Goal: Task Accomplishment & Management: Manage account settings

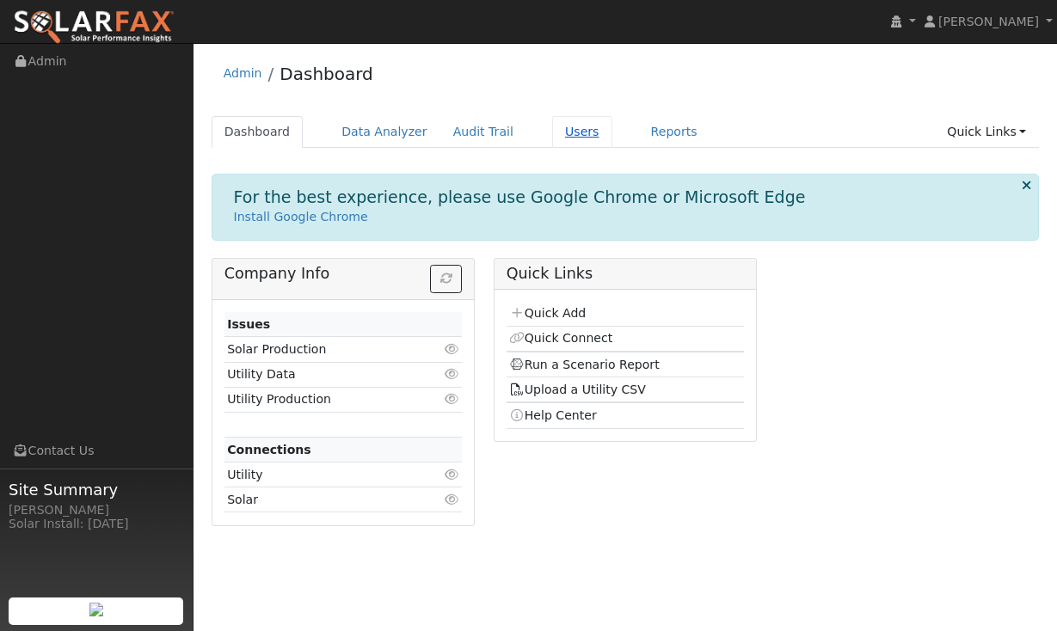
click at [570, 121] on link "Users" at bounding box center [582, 132] width 60 height 32
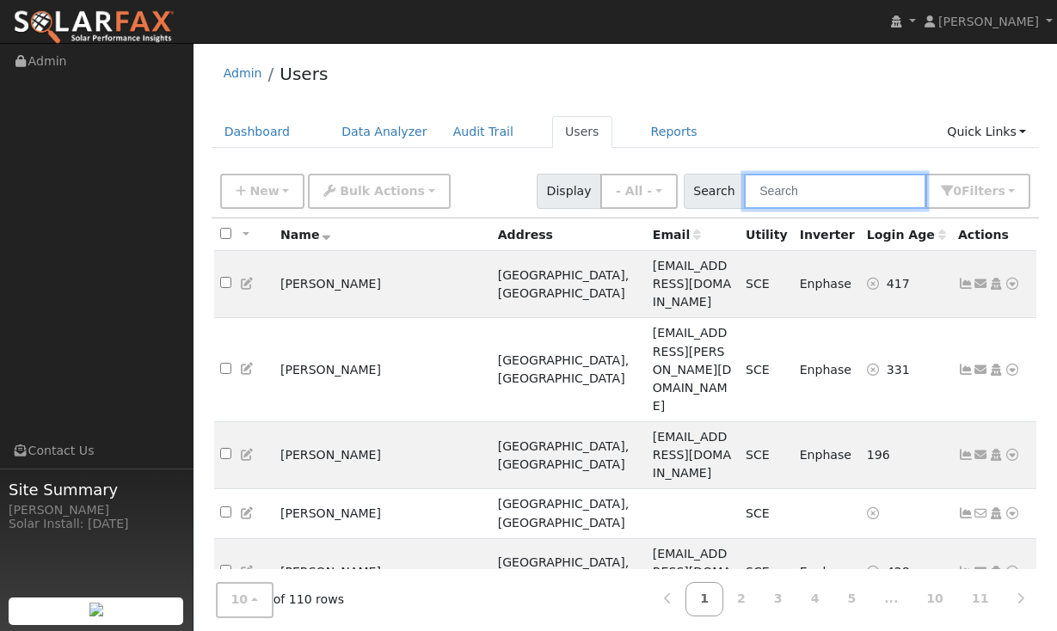
click at [847, 185] on input "text" at bounding box center [835, 191] width 182 height 35
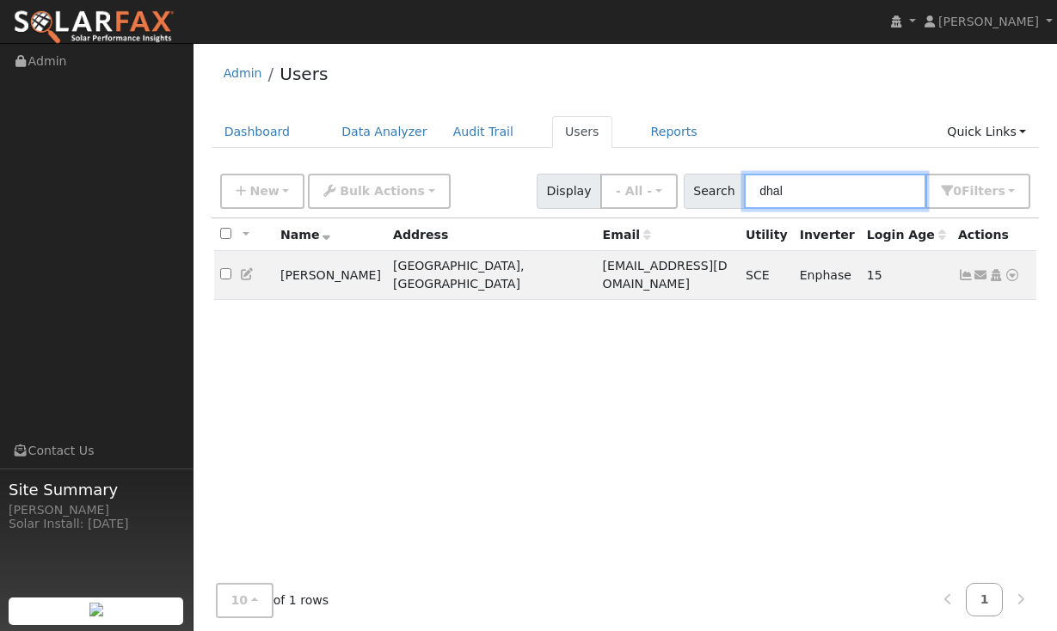
type input "dhal"
drag, startPoint x: 847, startPoint y: 185, endPoint x: 330, endPoint y: 269, distance: 524.7
click at [330, 269] on td "Dhaval Shwetangi" at bounding box center [330, 275] width 113 height 49
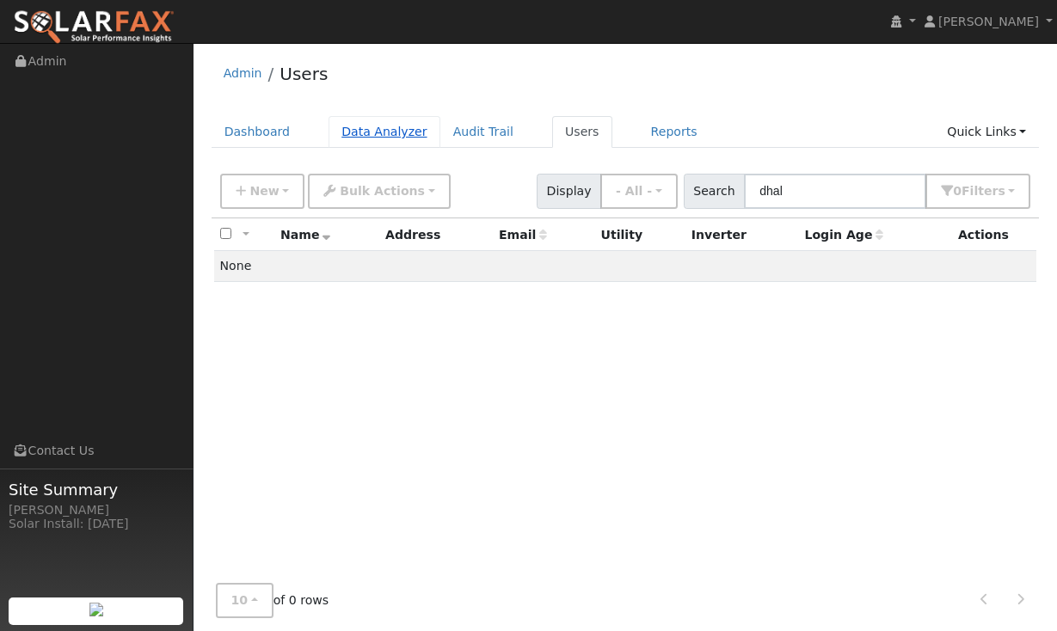
click at [379, 120] on link "Data Analyzer" at bounding box center [385, 132] width 112 height 32
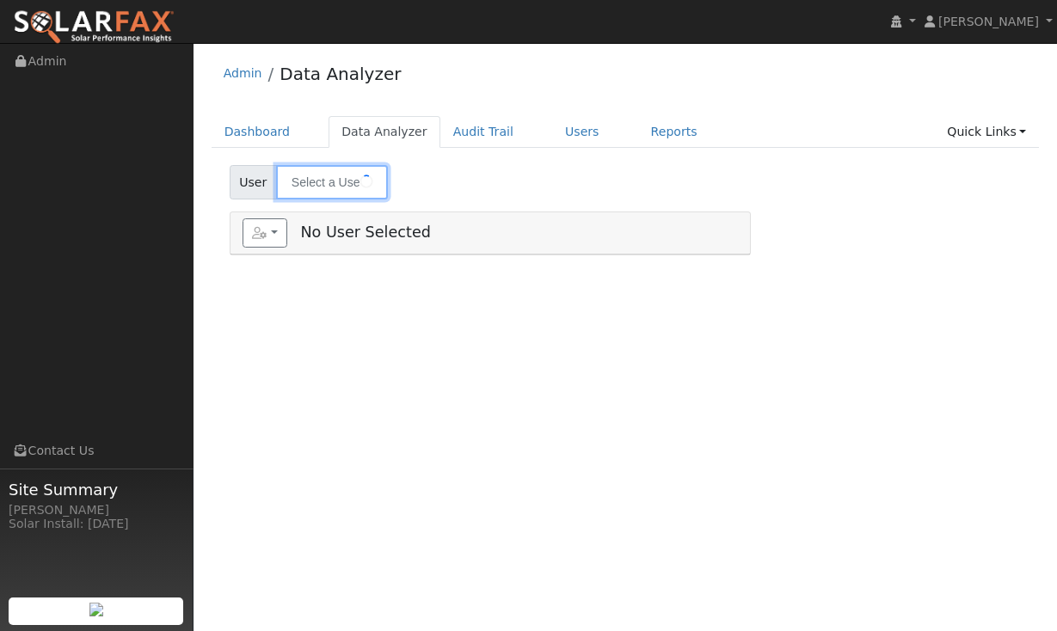
type input "[PERSON_NAME] [PERSON_NAME]"
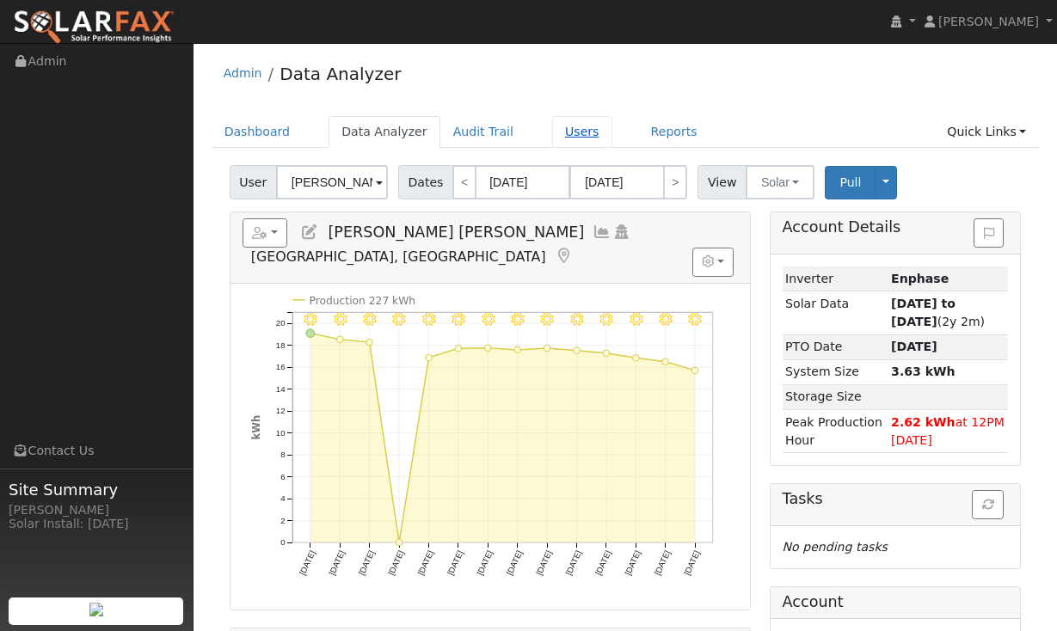
click at [557, 135] on link "Users" at bounding box center [582, 132] width 60 height 32
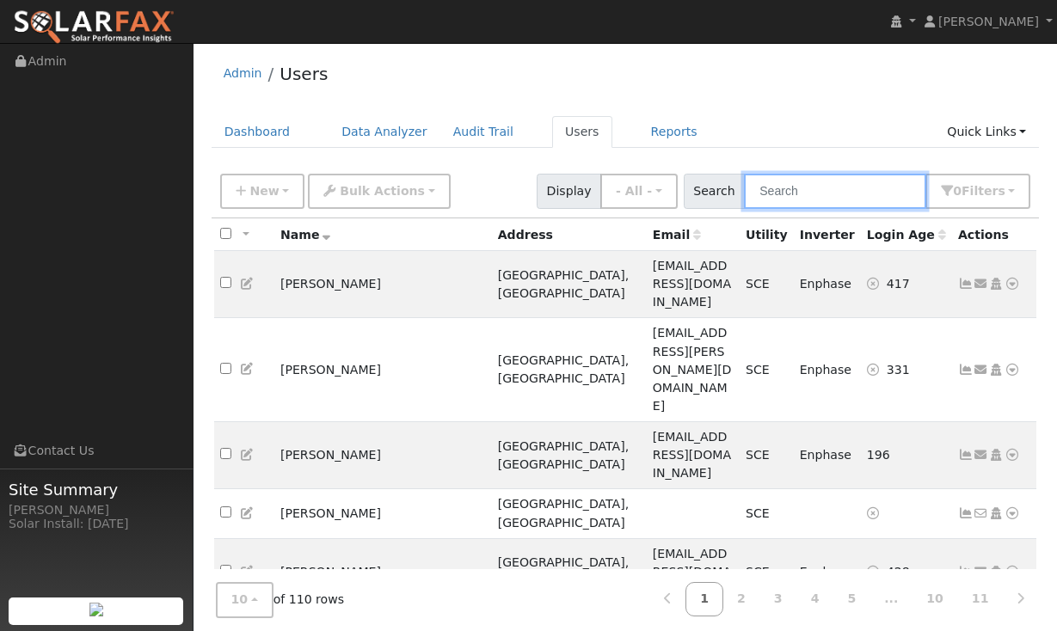
click at [820, 188] on input "text" at bounding box center [835, 191] width 182 height 35
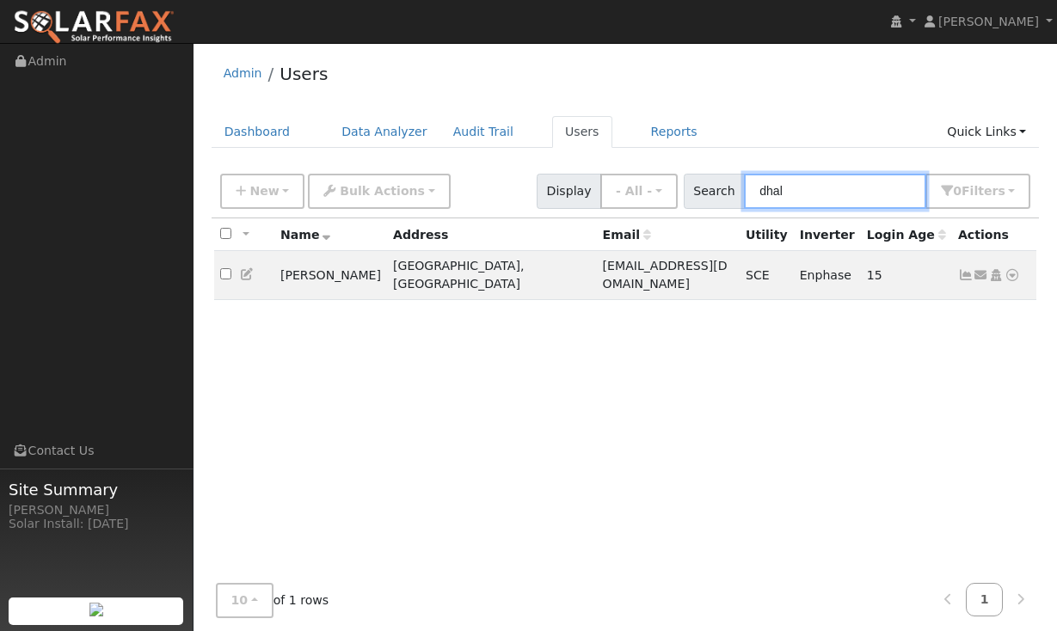
type input "dhal"
drag, startPoint x: 811, startPoint y: 219, endPoint x: 965, endPoint y: 267, distance: 161.1
click at [965, 269] on icon at bounding box center [965, 275] width 15 height 12
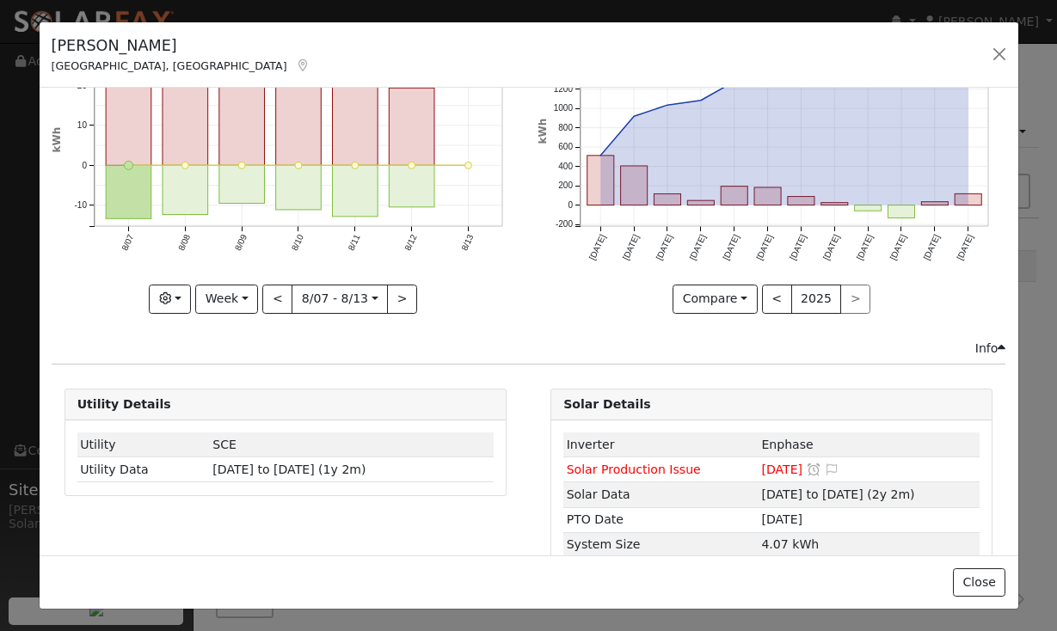
scroll to position [121, 0]
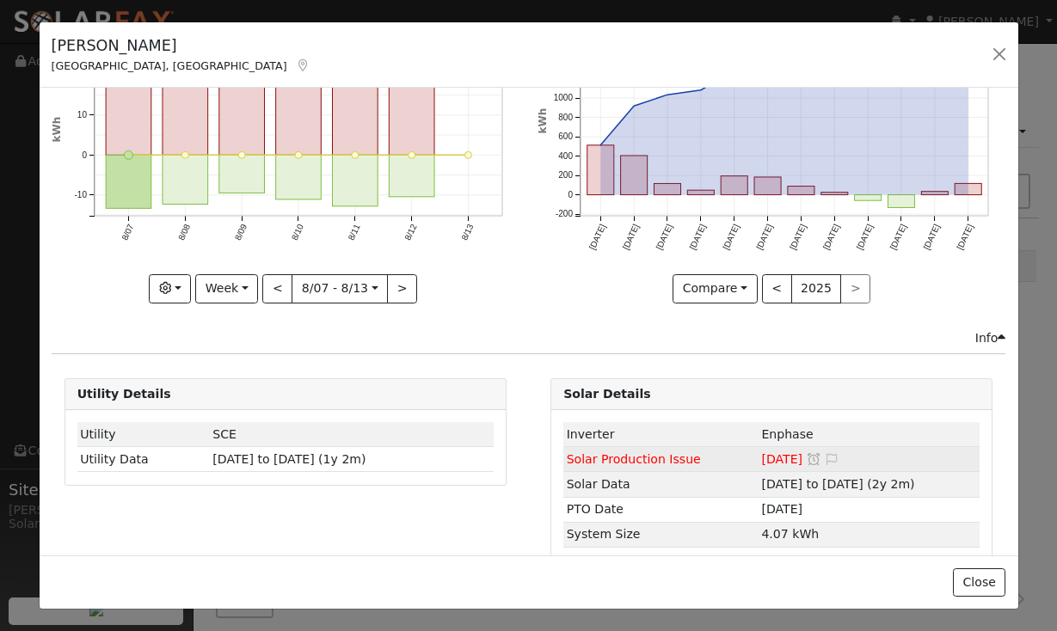
click at [662, 460] on span "Solar Production Issue" at bounding box center [634, 460] width 134 height 14
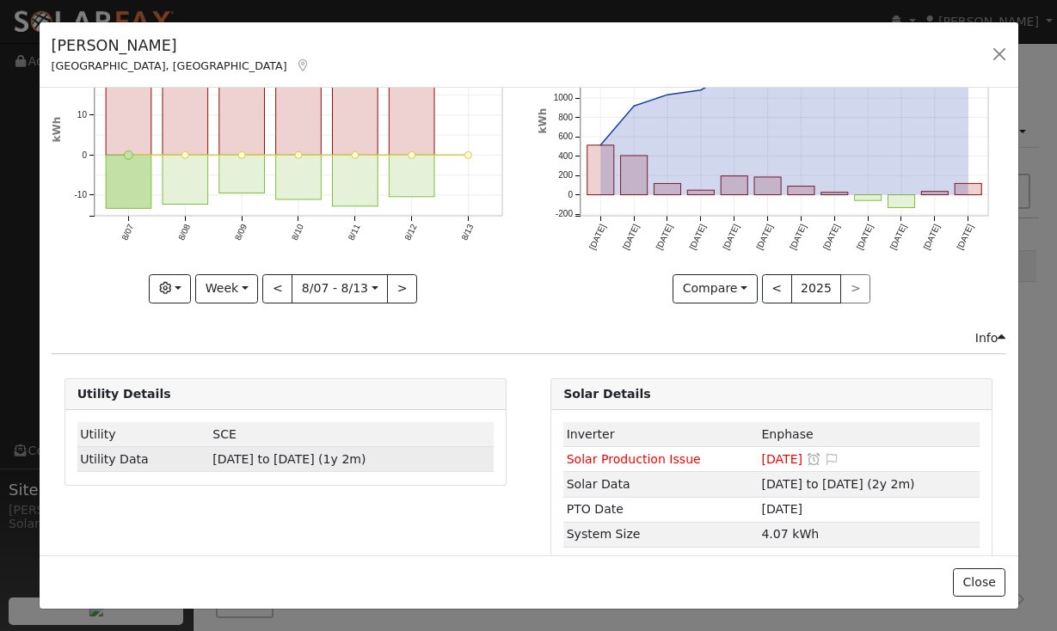
click at [282, 460] on span "07/29/24 to 08/12/25 (1y 2m)" at bounding box center [289, 460] width 153 height 14
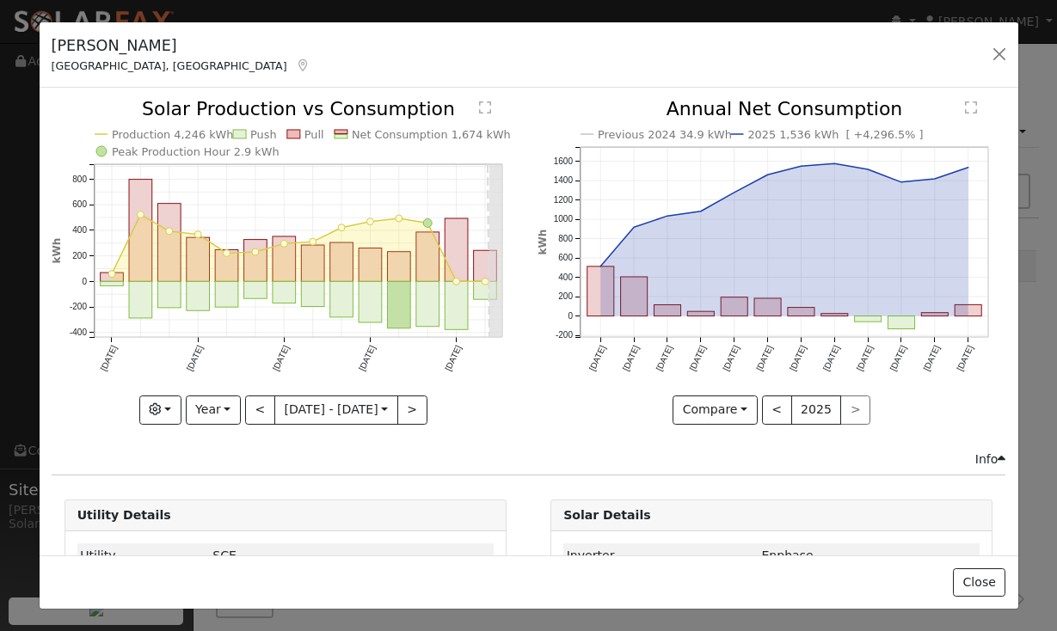
scroll to position [0, 0]
click at [245, 410] on button "<" at bounding box center [260, 410] width 30 height 29
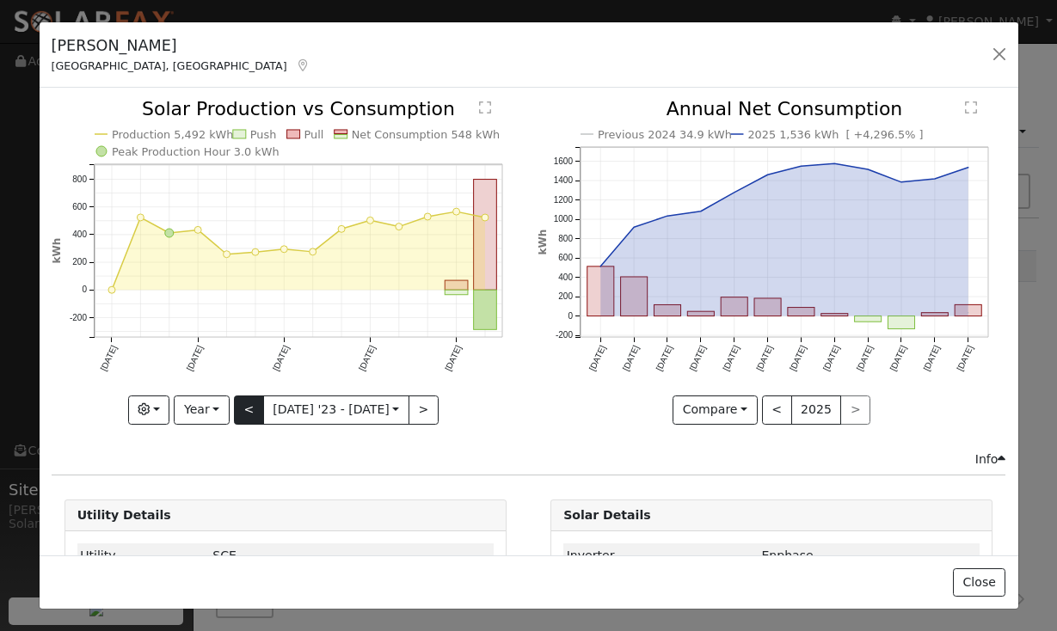
click at [229, 410] on button "Year" at bounding box center [201, 410] width 55 height 29
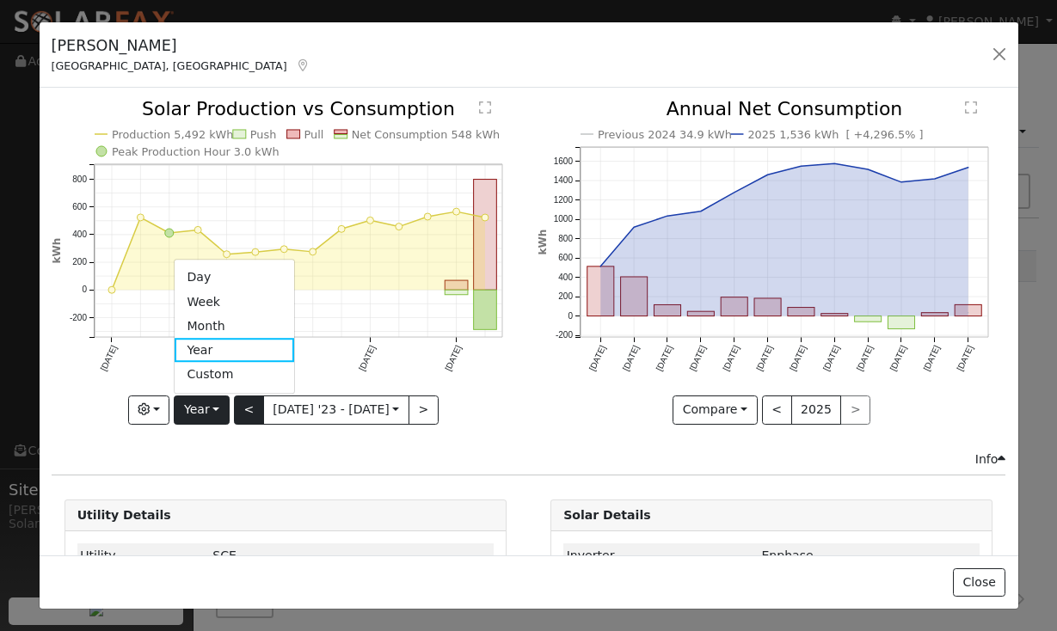
click at [259, 409] on button "<" at bounding box center [249, 410] width 30 height 29
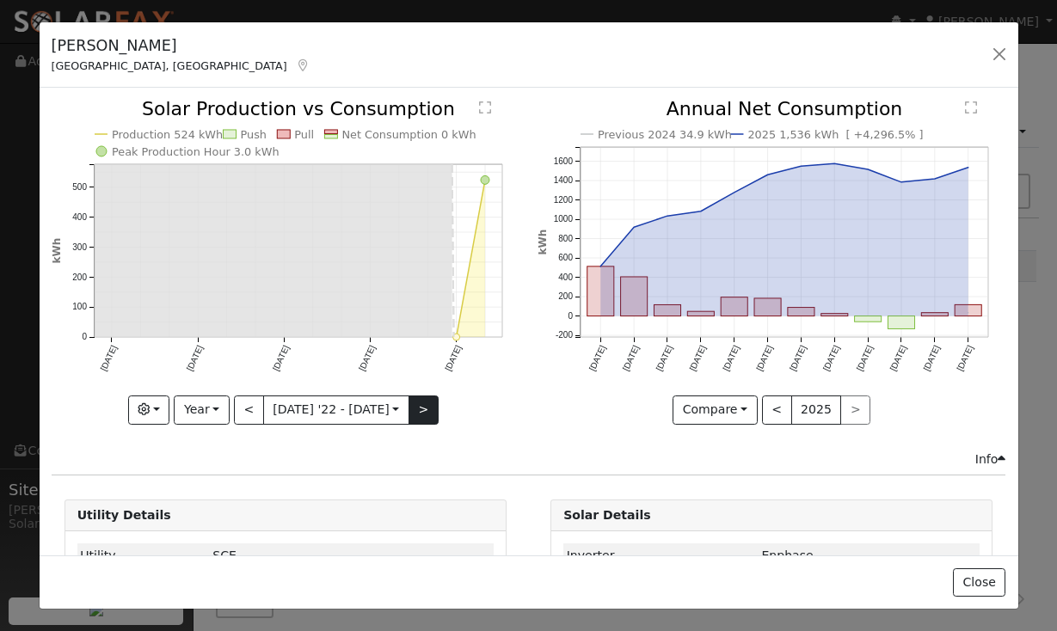
click at [415, 406] on button ">" at bounding box center [424, 410] width 30 height 29
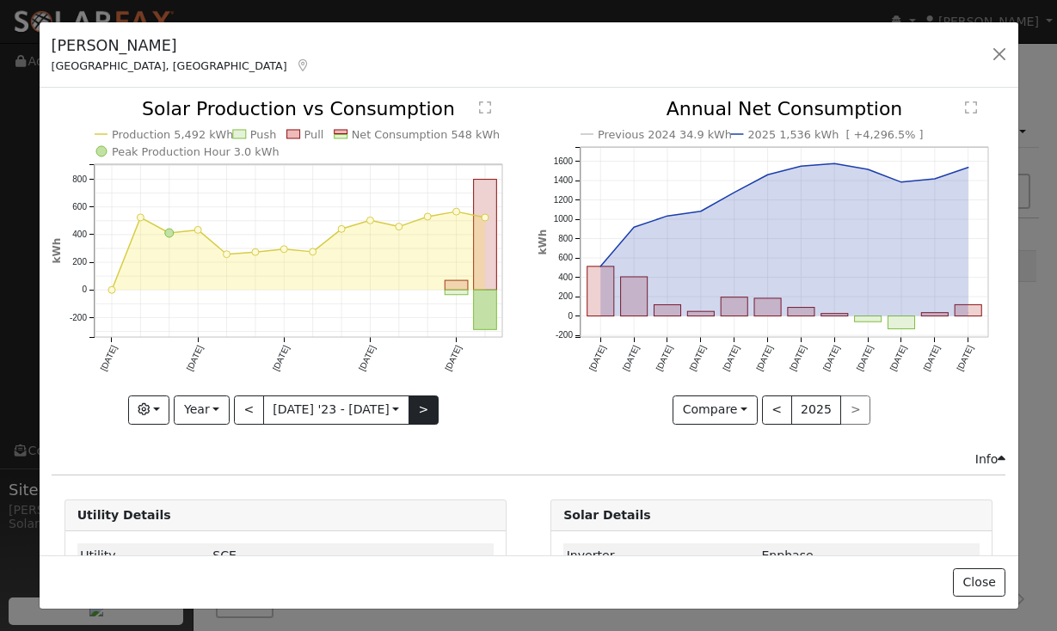
click at [415, 406] on button ">" at bounding box center [424, 410] width 30 height 29
type input "2024-07-01"
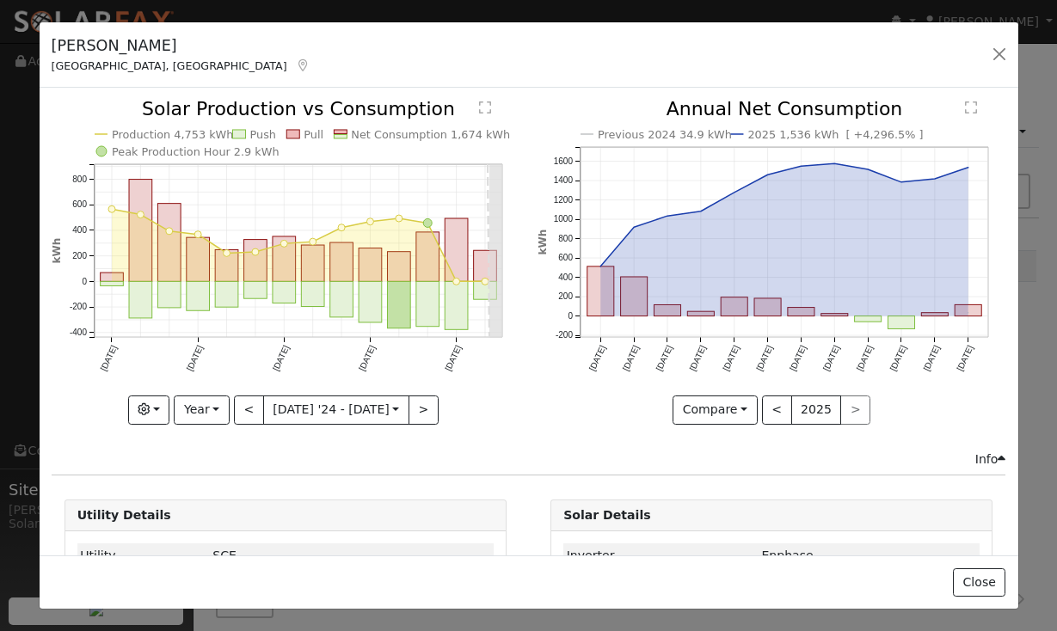
click at [1047, 280] on div "Dhaval Shwetangi Placentia, CA Default Account Default Account 1250 North Vecin…" at bounding box center [528, 315] width 1057 height 631
click at [768, 412] on button "<" at bounding box center [777, 410] width 30 height 29
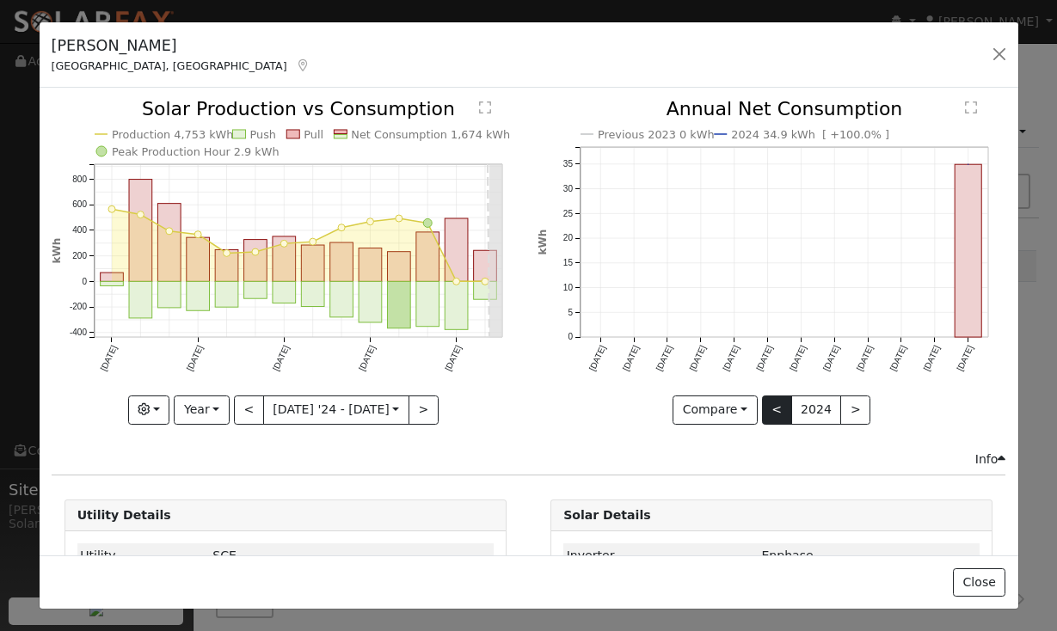
click at [783, 414] on button "<" at bounding box center [777, 410] width 30 height 29
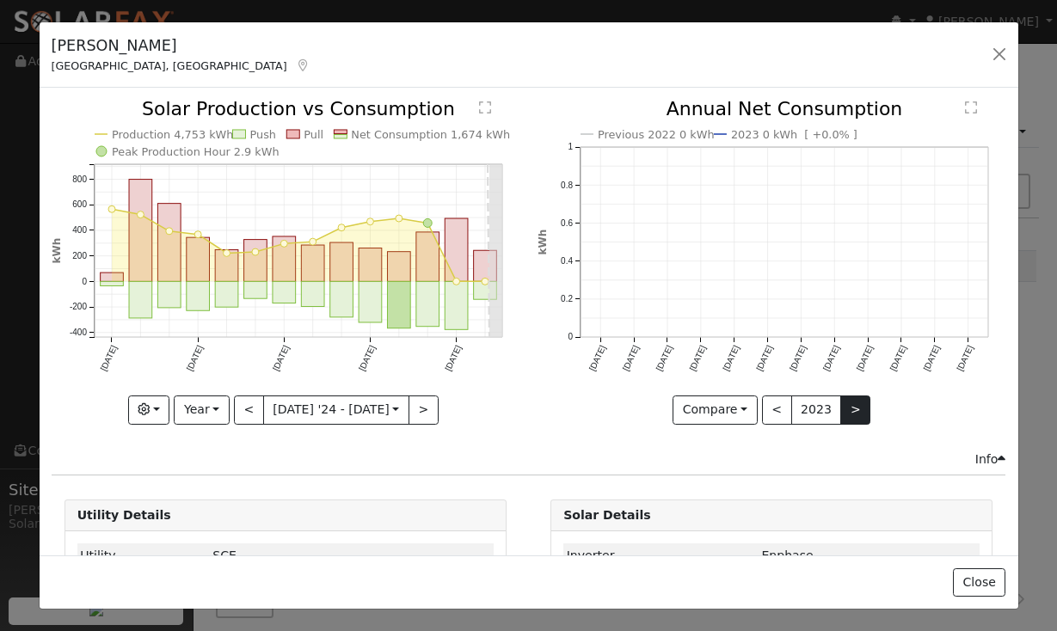
click at [857, 416] on button ">" at bounding box center [856, 410] width 30 height 29
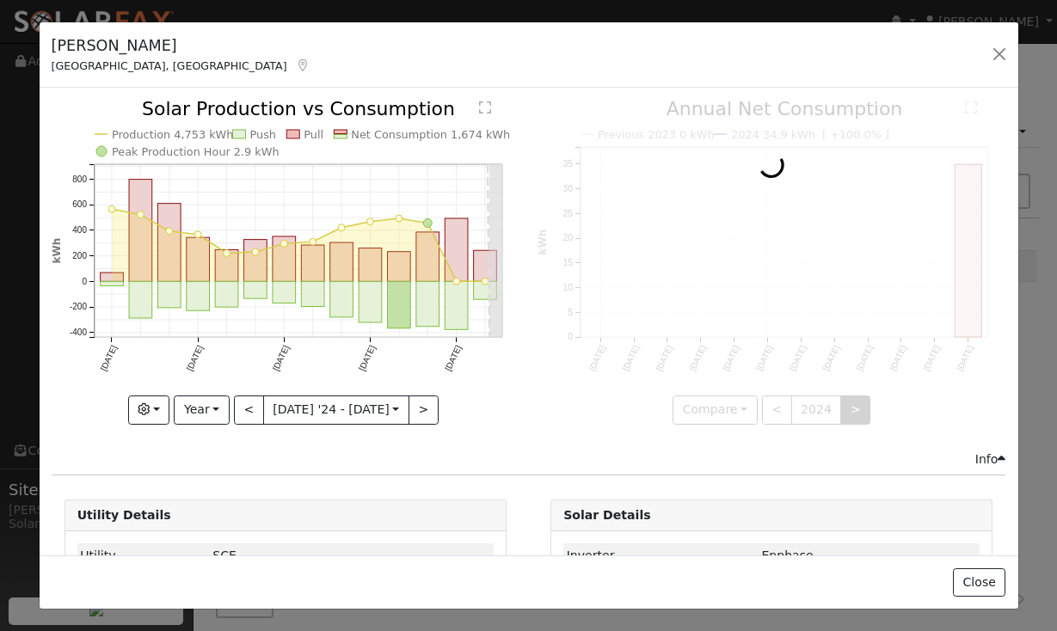
click at [857, 416] on div at bounding box center [772, 262] width 468 height 324
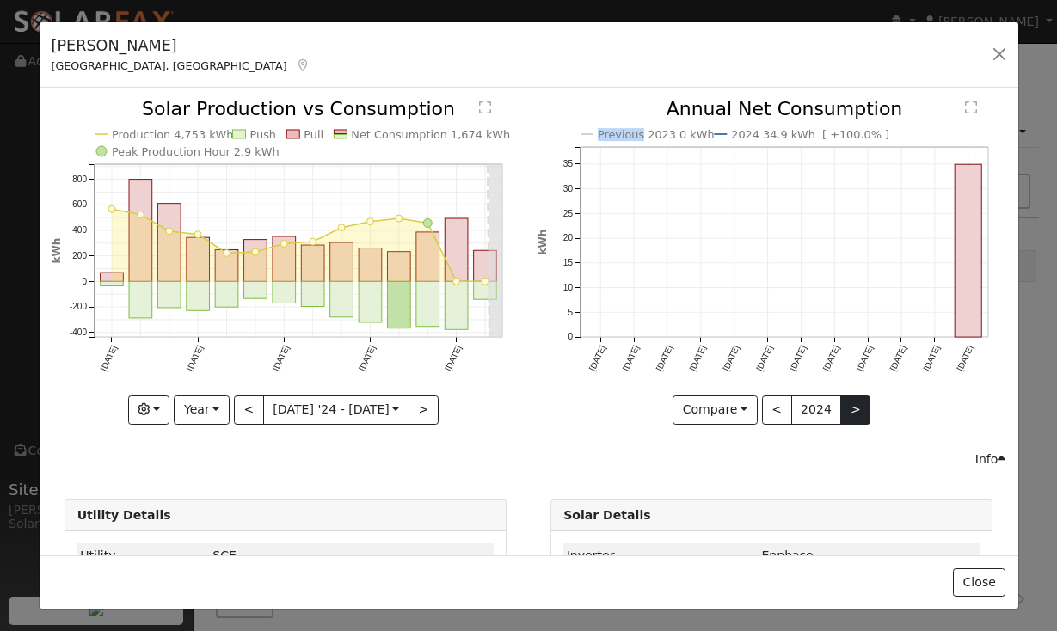
click at [857, 416] on button ">" at bounding box center [856, 410] width 30 height 29
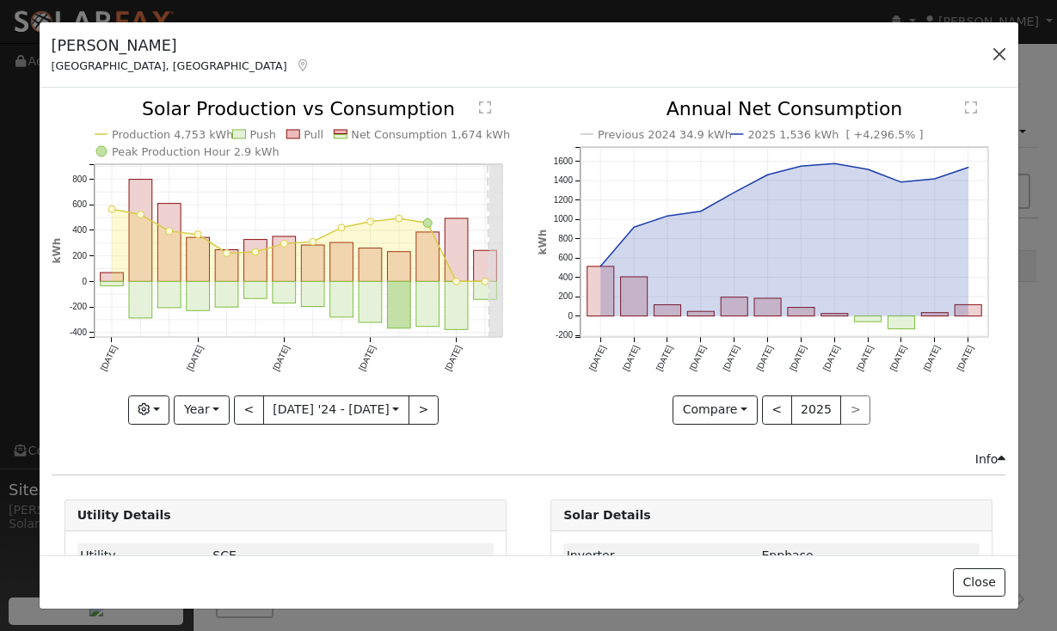
click at [1001, 54] on button "button" at bounding box center [1000, 54] width 24 height 24
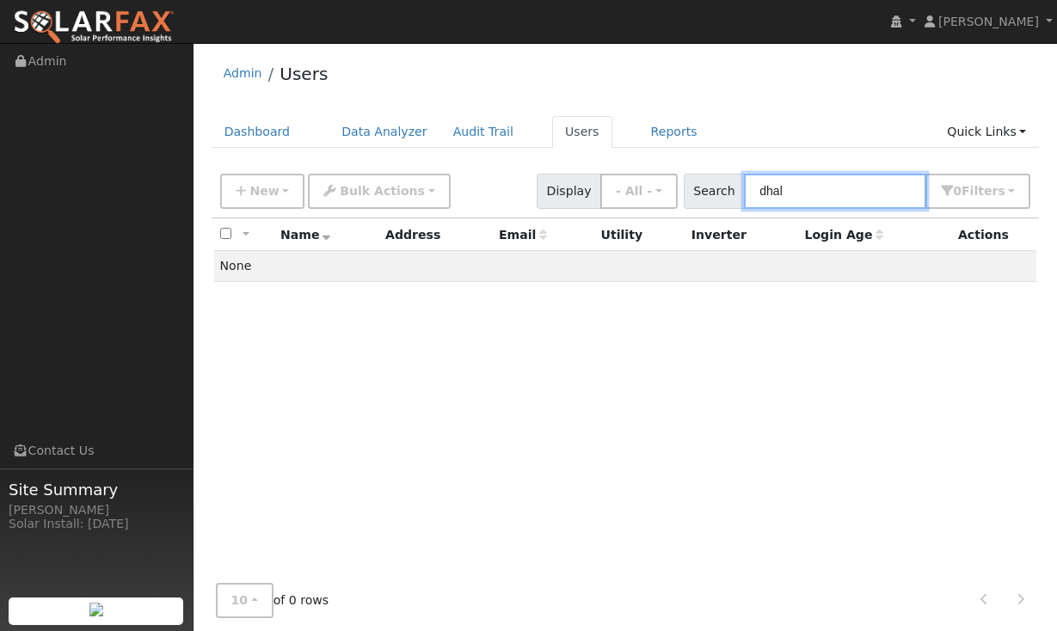
click at [824, 196] on input "dhal" at bounding box center [835, 191] width 182 height 35
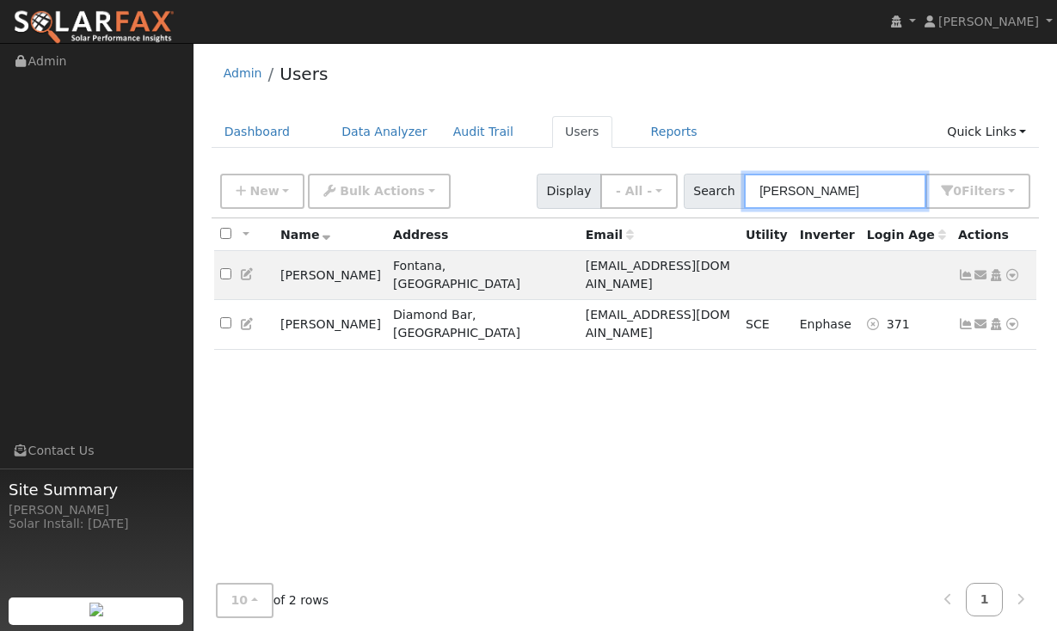
type input "Leon"
drag, startPoint x: 824, startPoint y: 196, endPoint x: 966, endPoint y: 272, distance: 160.9
click at [966, 272] on icon at bounding box center [965, 275] width 15 height 12
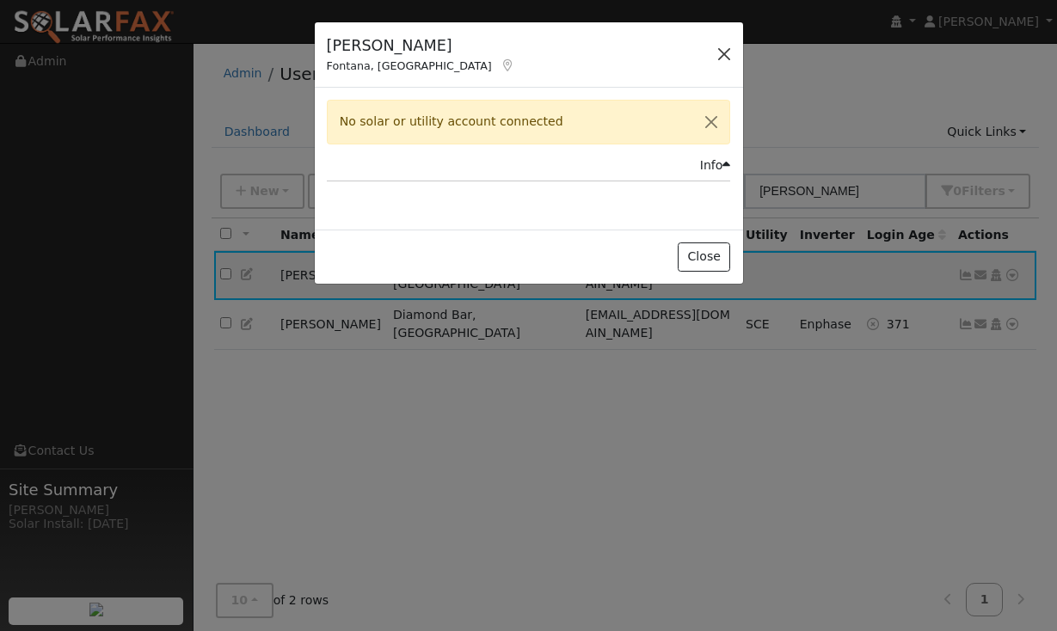
click at [723, 52] on button "button" at bounding box center [724, 54] width 24 height 24
